Goal: Find specific page/section: Find specific page/section

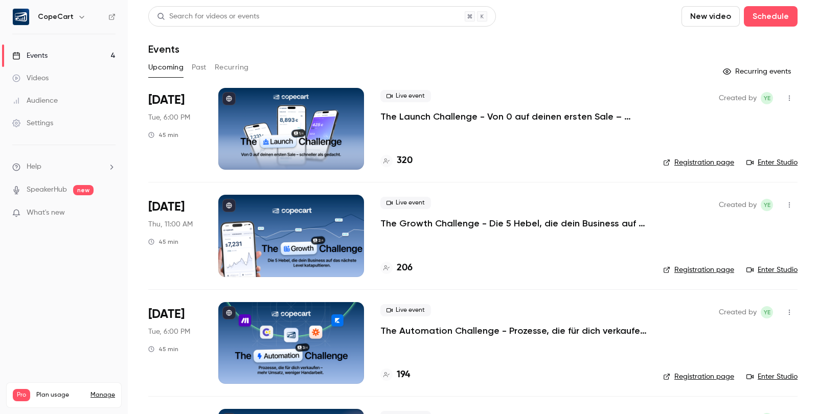
click at [81, 97] on link "Audience" at bounding box center [64, 101] width 128 height 23
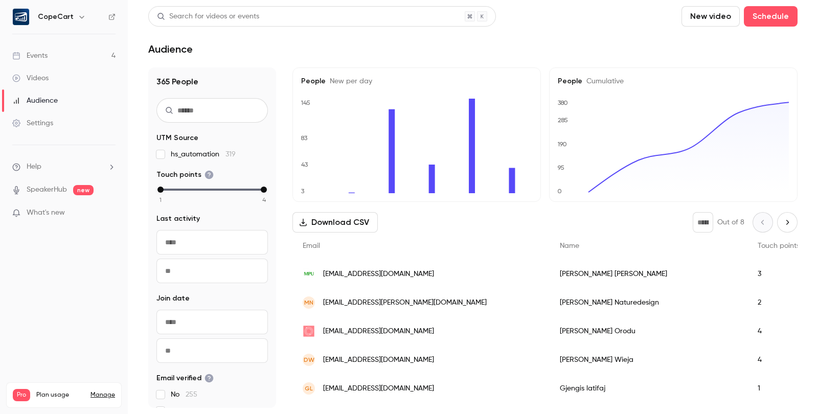
click at [64, 57] on link "Events 4" at bounding box center [64, 55] width 128 height 23
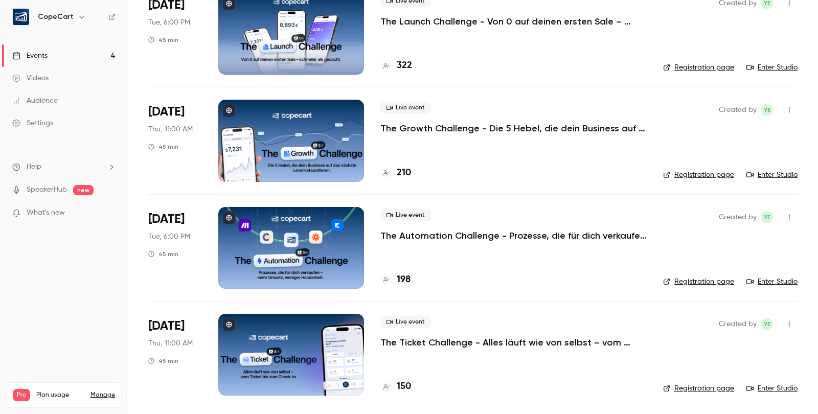
scroll to position [95, 0]
click at [49, 102] on div "Audience" at bounding box center [35, 101] width 46 height 10
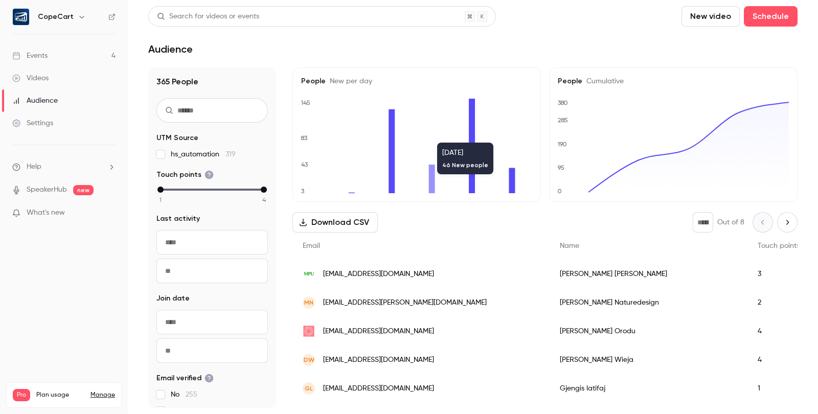
scroll to position [0, 1]
drag, startPoint x: 159, startPoint y: 80, endPoint x: 207, endPoint y: 81, distance: 48.6
click at [207, 81] on h1 "365 People" at bounding box center [213, 82] width 112 height 12
click at [68, 55] on link "Events 4" at bounding box center [64, 55] width 128 height 23
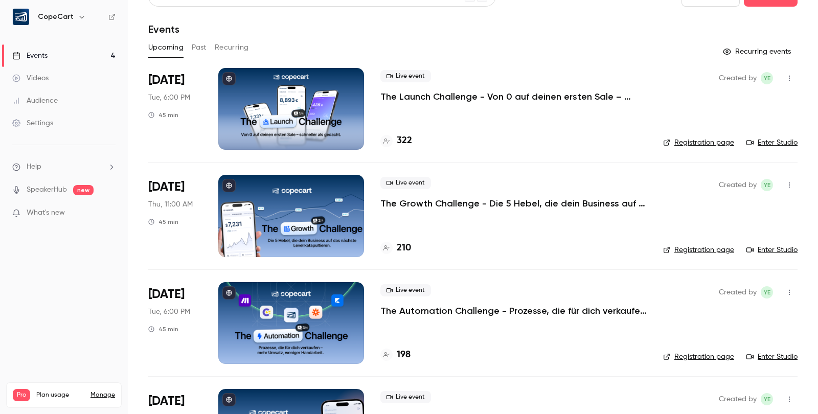
scroll to position [12, 0]
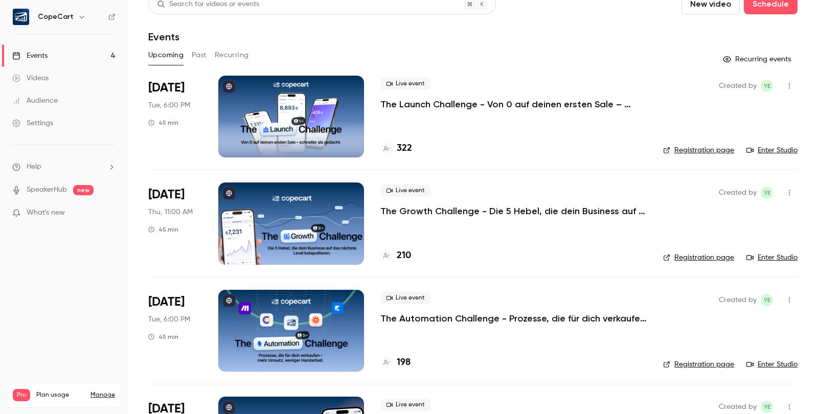
click at [774, 149] on link "Enter Studio" at bounding box center [772, 150] width 51 height 10
